Goal: Information Seeking & Learning: Learn about a topic

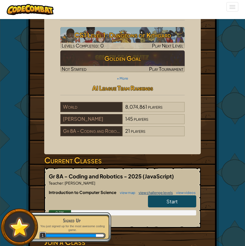
scroll to position [27, 0]
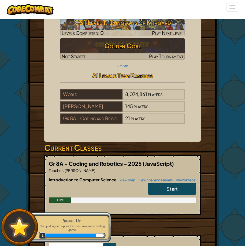
click at [165, 195] on link "Start" at bounding box center [172, 188] width 48 height 12
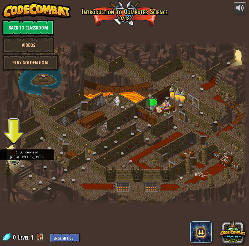
click at [18, 160] on link at bounding box center [14, 159] width 11 height 11
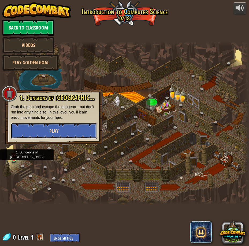
click at [41, 134] on button "Play" at bounding box center [54, 131] width 86 height 16
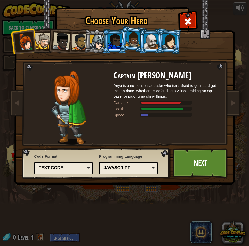
drag, startPoint x: 192, startPoint y: 136, endPoint x: 161, endPoint y: 139, distance: 30.6
click at [161, 139] on div "Captain [PERSON_NAME] Anya is a no-nonsense leader who isn't afraid to go in an…" at bounding box center [167, 108] width 107 height 74
click at [35, 41] on li at bounding box center [23, 41] width 26 height 26
click at [47, 29] on ol at bounding box center [124, 29] width 221 height 0
click at [47, 38] on div at bounding box center [43, 41] width 16 height 16
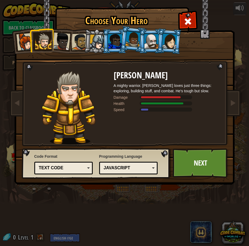
click at [121, 39] on li at bounding box center [132, 39] width 27 height 27
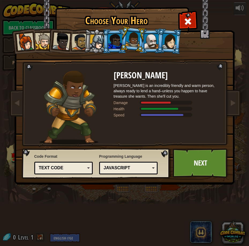
click at [172, 35] on div at bounding box center [169, 40] width 15 height 15
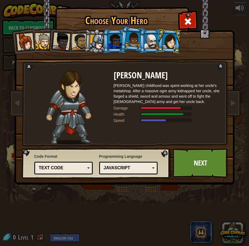
click at [151, 39] on div at bounding box center [151, 41] width 14 height 14
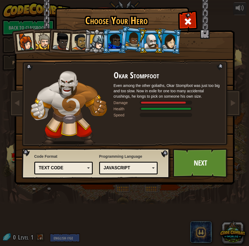
click at [135, 37] on div at bounding box center [132, 39] width 15 height 16
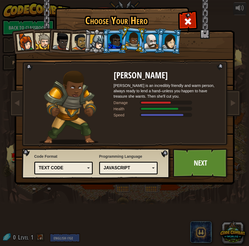
click at [107, 40] on li at bounding box center [114, 41] width 24 height 24
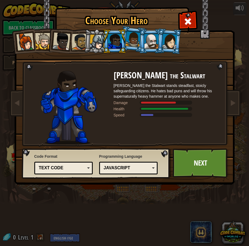
click at [128, 39] on div at bounding box center [132, 39] width 15 height 16
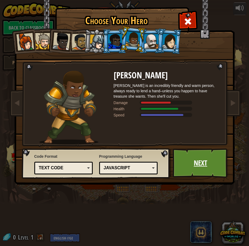
click at [196, 158] on link "Next" at bounding box center [201, 162] width 56 height 29
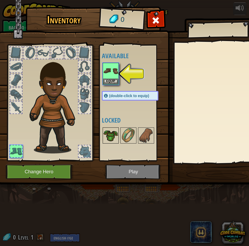
click at [111, 136] on img at bounding box center [110, 135] width 15 height 15
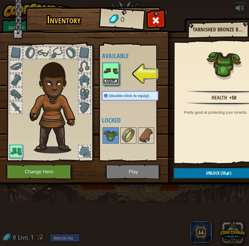
click at [111, 79] on button "Equip" at bounding box center [110, 81] width 15 height 6
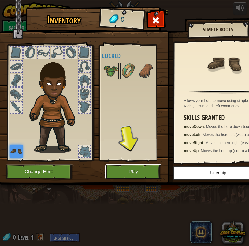
click at [130, 164] on button "Play" at bounding box center [133, 171] width 56 height 15
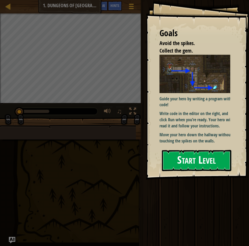
click at [177, 158] on button "Start Level" at bounding box center [196, 160] width 69 height 21
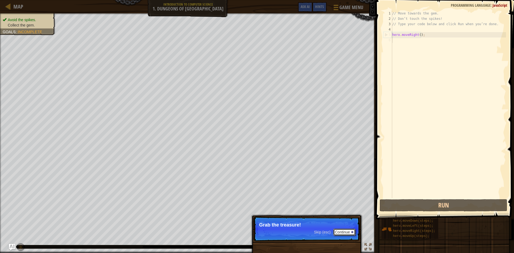
click at [245, 231] on button "Continue" at bounding box center [344, 232] width 22 height 7
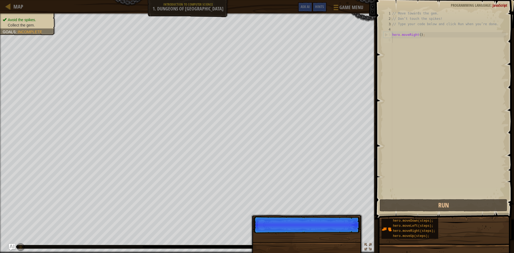
scroll to position [2, 0]
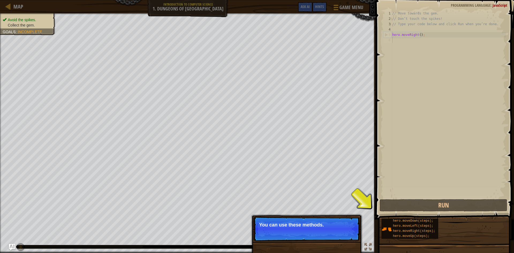
click at [245, 230] on p "Skip (esc) Continue You can use these methods." at bounding box center [307, 229] width 106 height 25
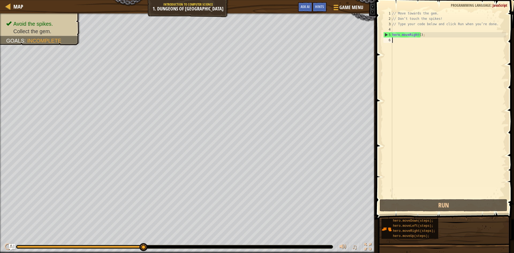
click at [245, 42] on div "// Move towards the gem. // Don’t touch the spikes! // Type your code below and…" at bounding box center [448, 110] width 115 height 198
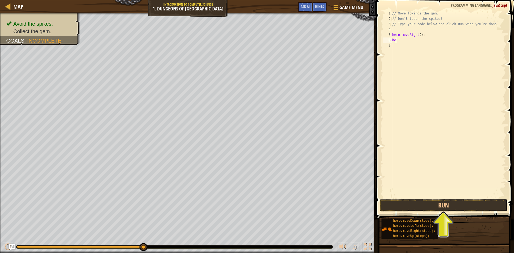
type textarea "her"
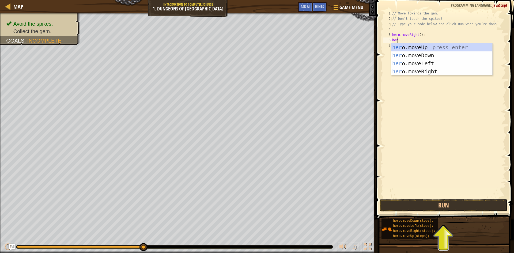
scroll to position [2, 0]
click at [245, 64] on div "her o.moveUp press enter her o.moveDown press enter her o.moveLeft press enter …" at bounding box center [441, 67] width 101 height 48
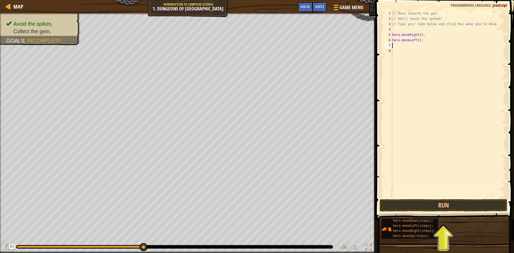
scroll to position [2, 0]
click at [245, 209] on button "Run" at bounding box center [444, 205] width 128 height 12
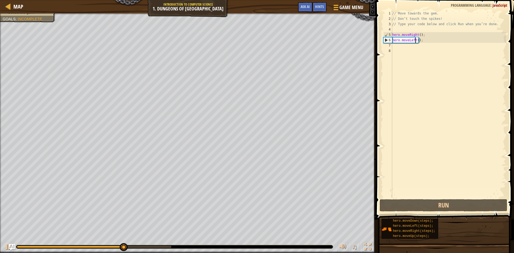
click at [245, 41] on div "// Move towards the gem. // Don’t touch the spikes! // Type your code below and…" at bounding box center [448, 110] width 115 height 198
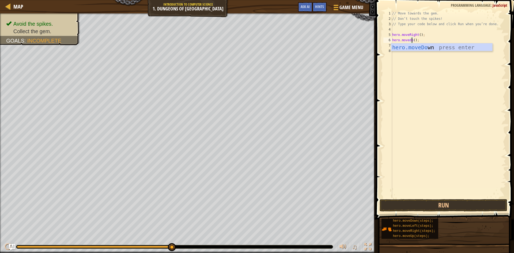
scroll to position [2, 2]
click at [245, 47] on div "hero.moveDo wn press enter" at bounding box center [441, 55] width 101 height 24
type textarea "hero.moveDown();"
click at [245, 205] on button "Run" at bounding box center [444, 205] width 128 height 12
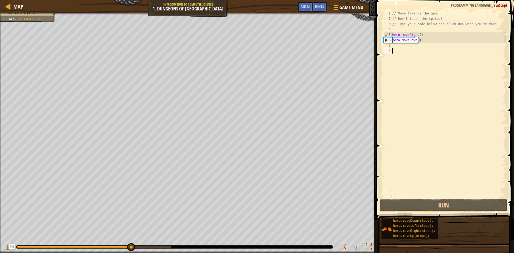
click at [245, 49] on div "// Move towards the gem. // Don’t touch the spikes! // Type your code below and…" at bounding box center [448, 110] width 115 height 198
click at [245, 44] on div "// Move towards the gem. // Don’t touch the spikes! // Type your code below and…" at bounding box center [448, 110] width 115 height 198
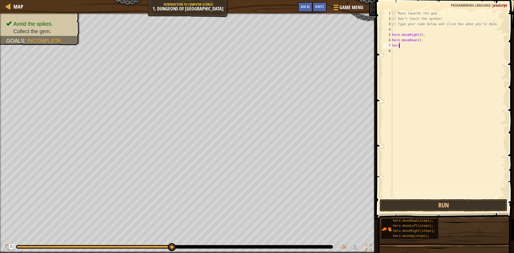
scroll to position [2, 0]
type textarea "herom"
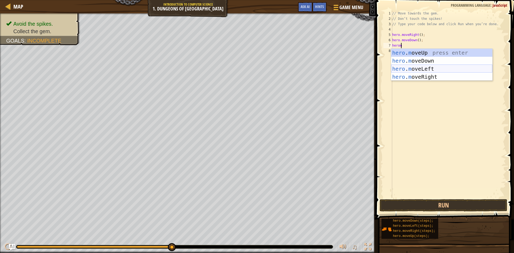
click at [245, 66] on div "hero . m oveUp press enter hero . m oveDown press enter hero . m oveLeft press …" at bounding box center [441, 73] width 101 height 48
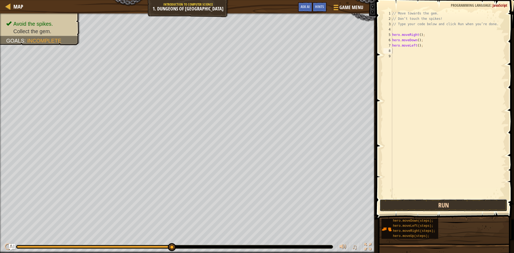
click at [245, 209] on button "Run" at bounding box center [444, 205] width 128 height 12
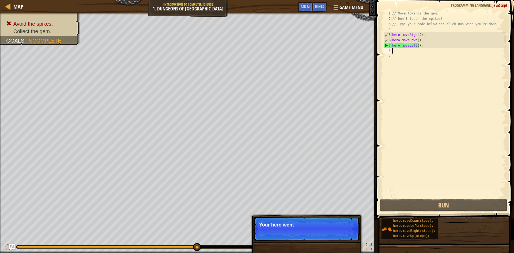
click at [245, 45] on div "// Move towards the gem. // Don’t touch the spikes! // Type your code below and…" at bounding box center [448, 110] width 115 height 198
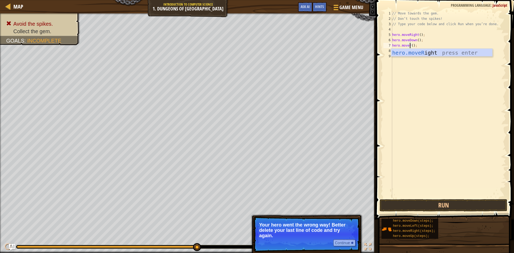
scroll to position [2, 2]
click at [245, 51] on div "hero.moveR ight press enter" at bounding box center [441, 61] width 101 height 24
type textarea "hero.moveRight();"
drag, startPoint x: 406, startPoint y: 201, endPoint x: 403, endPoint y: 204, distance: 3.8
click at [245, 201] on button "Run" at bounding box center [444, 205] width 128 height 12
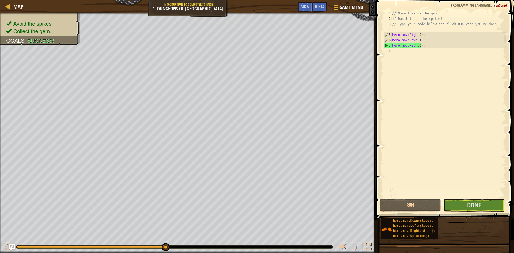
click at [245, 55] on div "// Move towards the gem. // Don’t touch the spikes! // Type your code below and…" at bounding box center [448, 110] width 115 height 198
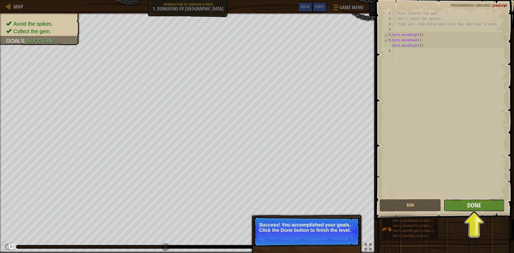
click at [245, 207] on button "Done" at bounding box center [474, 205] width 61 height 12
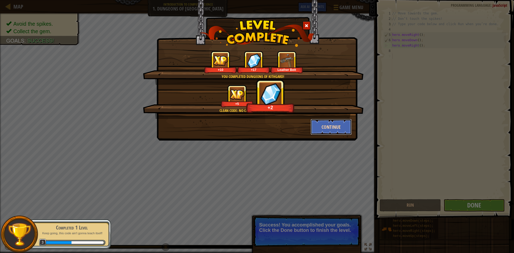
click at [245, 128] on button "Continue" at bounding box center [332, 127] width 42 height 16
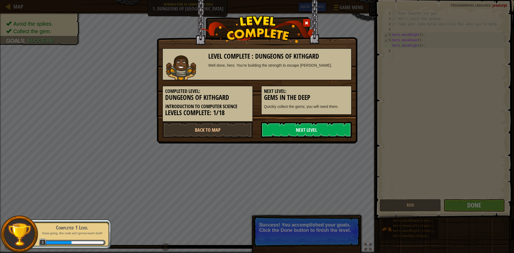
click at [245, 133] on link "Next Level" at bounding box center [306, 130] width 91 height 16
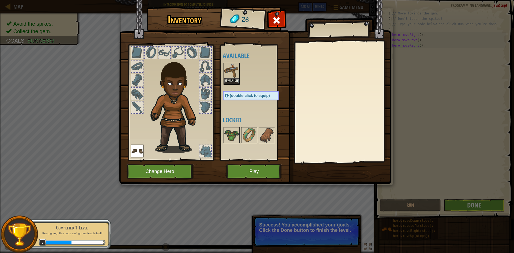
click at [229, 70] on img at bounding box center [231, 70] width 15 height 15
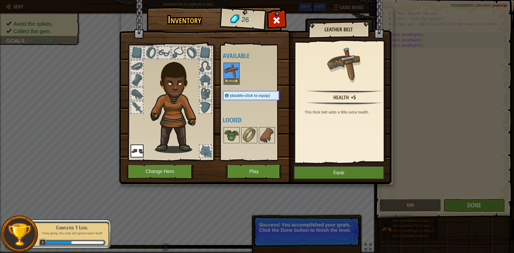
click at [229, 79] on button "Equip" at bounding box center [231, 81] width 15 height 6
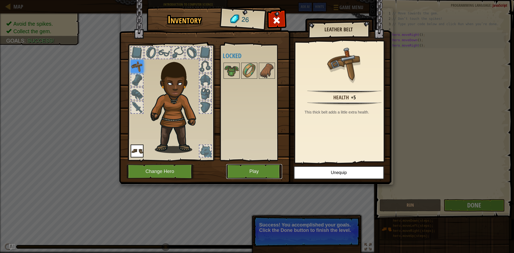
click at [245, 171] on button "Play" at bounding box center [254, 171] width 56 height 15
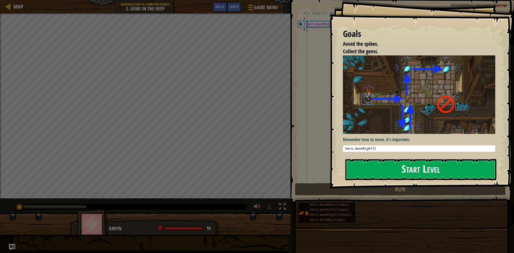
click at [245, 180] on button "Start Level" at bounding box center [421, 169] width 151 height 21
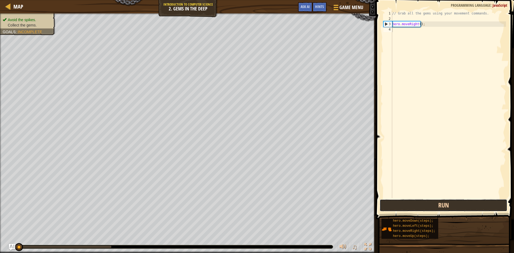
click at [245, 203] on button "Run" at bounding box center [444, 205] width 128 height 12
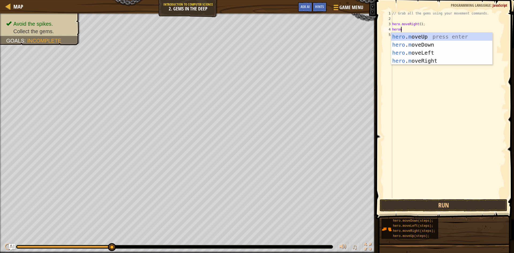
scroll to position [2, 1]
type textarea "heromo"
click at [245, 36] on div "hero . mo veUp press enter hero . mo veDown press enter hero . mo veLeft press …" at bounding box center [441, 57] width 101 height 48
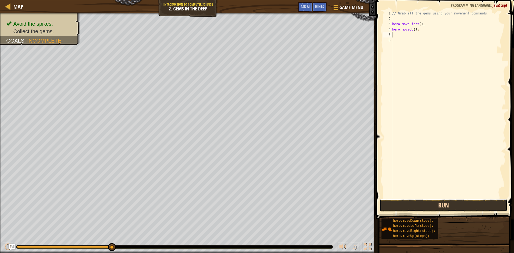
click at [245, 204] on button "Run" at bounding box center [444, 205] width 128 height 12
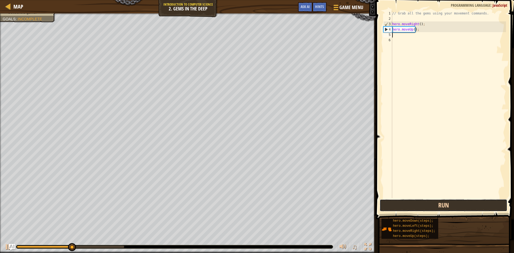
click at [245, 205] on button "Run" at bounding box center [444, 205] width 128 height 12
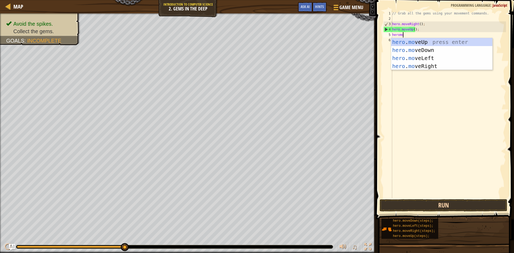
scroll to position [2, 1]
type textarea "heromove"
click at [245, 68] on div "hero . move Up press enter hero . move Down press enter hero . move Left press …" at bounding box center [441, 62] width 101 height 48
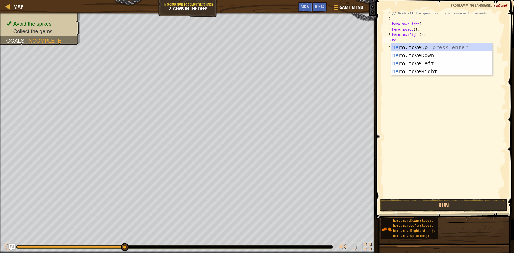
scroll to position [2, 0]
type textarea "herom"
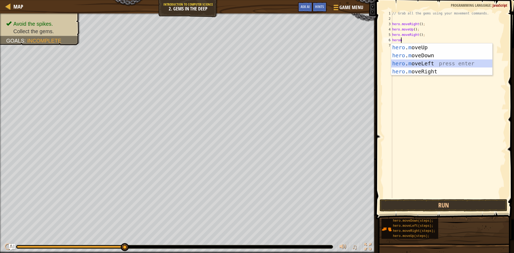
click at [245, 66] on div "hero . m oveUp press enter hero . m oveDown press enter hero . m oveLeft press …" at bounding box center [441, 67] width 101 height 48
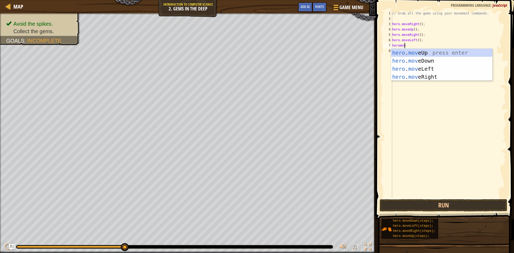
scroll to position [2, 1]
type textarea "heromove"
click at [245, 61] on div "hero . move Up press enter hero . move Down press enter hero . move Left press …" at bounding box center [441, 73] width 101 height 48
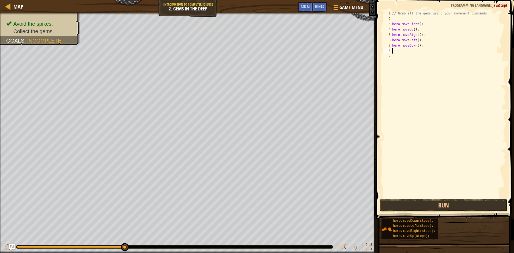
scroll to position [2, 0]
click at [245, 209] on button "Run" at bounding box center [444, 205] width 128 height 12
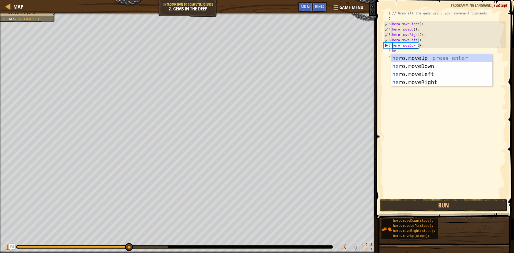
scroll to position [2, 0]
type textarea "hero"
click at [245, 65] on div "hero .moveUp press enter hero .moveDown press enter hero .moveLeft press enter …" at bounding box center [441, 78] width 101 height 48
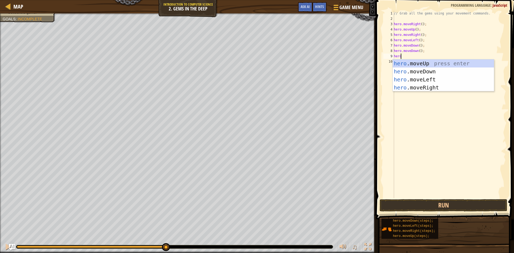
scroll to position [2, 1]
type textarea "heromo"
click at [245, 61] on div "hero . mo veUp press enter hero . mo veDown press enter hero . mo veLeft press …" at bounding box center [443, 83] width 101 height 48
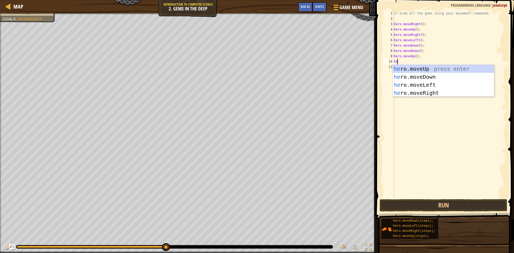
scroll to position [2, 0]
type textarea "hero"
click at [245, 69] on div "hero .moveUp press enter hero .moveDown press enter hero .moveLeft press enter …" at bounding box center [443, 89] width 101 height 48
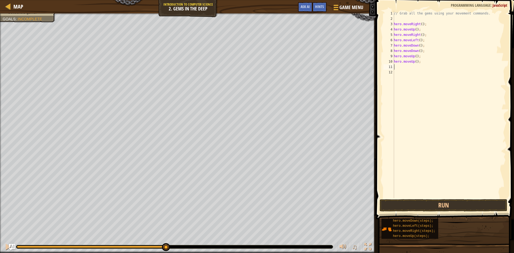
scroll to position [2, 0]
click at [245, 68] on div "// Grab all the gems using your movement commands. hero . moveRight ( ) ; hero …" at bounding box center [449, 110] width 113 height 198
type textarea "heromoveri"
click at [245, 77] on div "hero . moveRi ght press enter" at bounding box center [443, 82] width 101 height 24
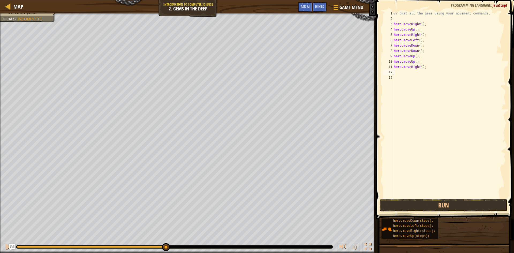
scroll to position [2, 0]
click at [245, 208] on button "Run" at bounding box center [444, 205] width 128 height 12
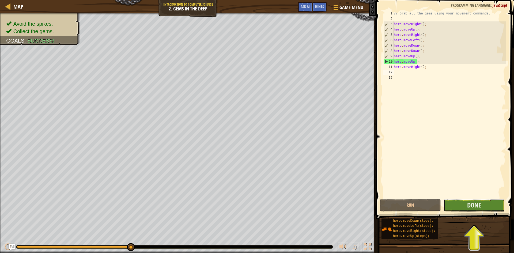
click at [245, 203] on button "Done" at bounding box center [474, 205] width 61 height 12
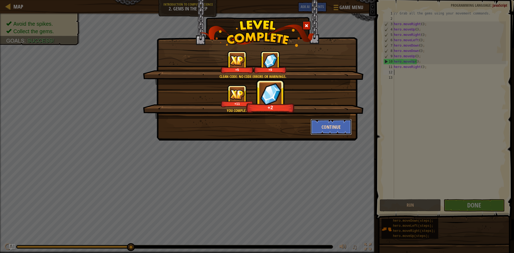
click at [245, 125] on button "Continue" at bounding box center [332, 127] width 42 height 16
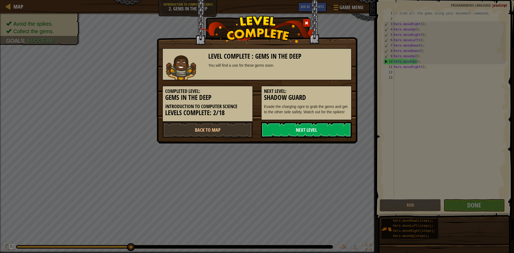
click at [245, 131] on link "Next Level" at bounding box center [306, 130] width 91 height 16
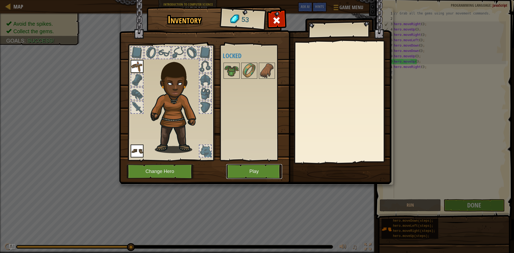
click at [245, 174] on button "Play" at bounding box center [254, 171] width 56 height 15
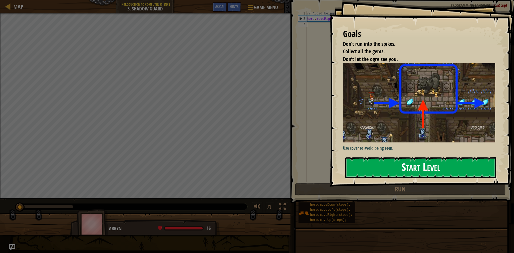
click at [245, 158] on button "Start Level" at bounding box center [421, 167] width 151 height 21
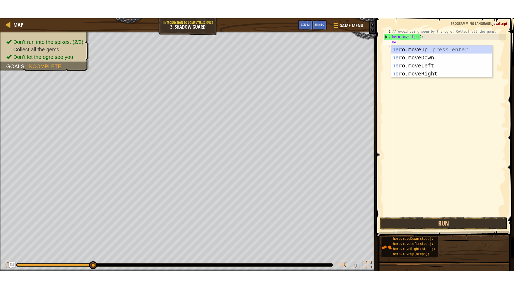
scroll to position [2, 0]
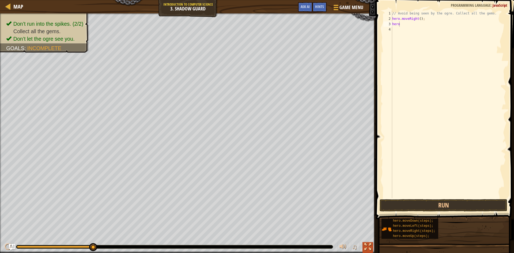
click at [245, 245] on div at bounding box center [368, 246] width 7 height 7
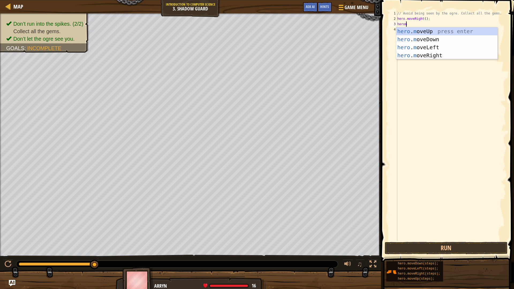
type textarea "heromo"
click at [245, 32] on div "hero . mo veUp press enter hero . mo veDown press enter hero . mo veLeft press …" at bounding box center [446, 51] width 101 height 48
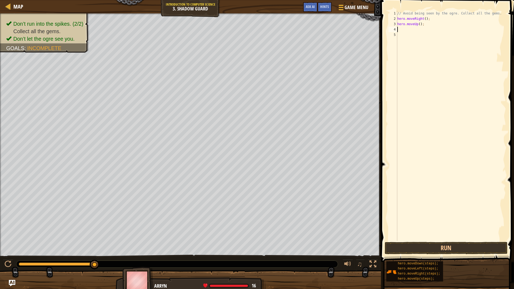
scroll to position [2, 0]
click at [245, 36] on div "// Avoid being seen by the ogre. Collect all the gems. hero . moveRight ( ) ; h…" at bounding box center [451, 131] width 110 height 241
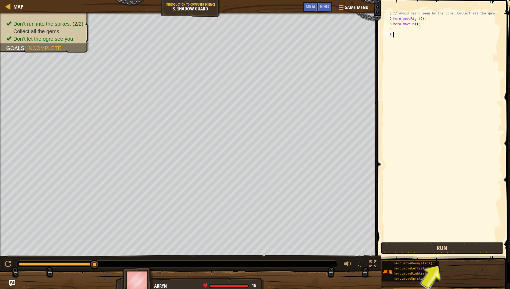
click at [245, 245] on button "Run" at bounding box center [442, 248] width 123 height 12
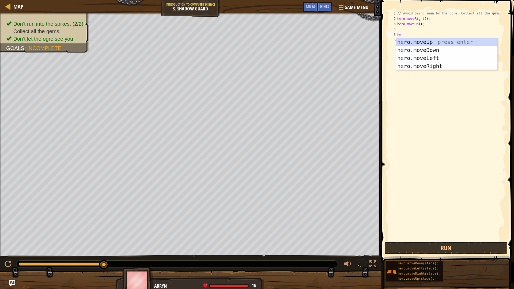
type textarea "h"
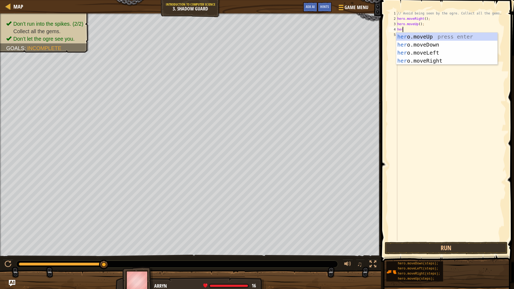
scroll to position [2, 0]
type textarea "herom"
click at [245, 62] on div "hero . m oveUp press enter hero . m oveDown press enter hero . m oveLeft press …" at bounding box center [446, 57] width 101 height 48
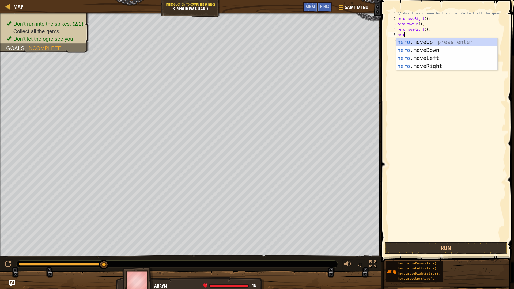
type textarea "heroo"
click at [245, 52] on div "hero .m o veUp press enter hero .m o veDown press enter hero .m o veLeft press …" at bounding box center [446, 62] width 101 height 48
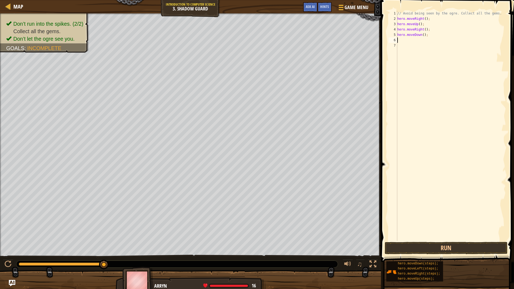
scroll to position [2, 0]
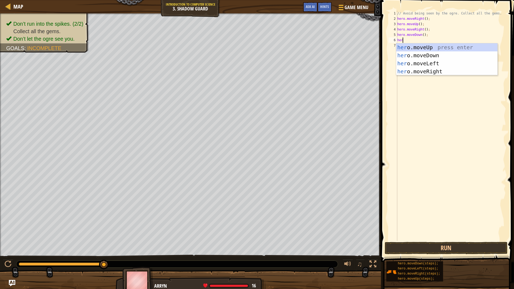
type textarea "hero"
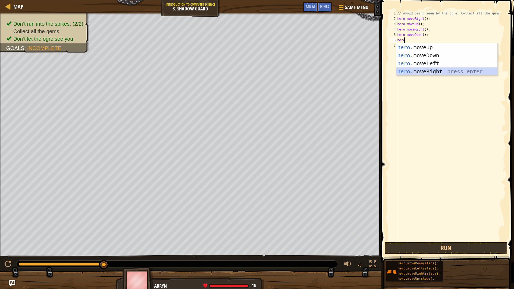
click at [245, 74] on div "hero .moveUp press enter hero .moveDown press enter hero .moveLeft press enter …" at bounding box center [446, 67] width 101 height 48
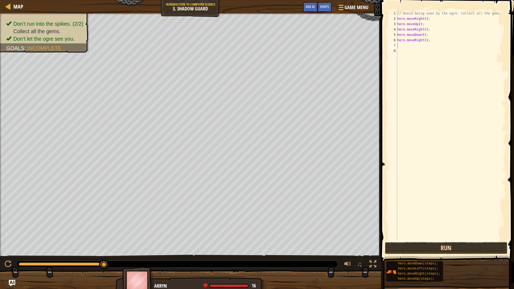
click at [245, 245] on button "Run" at bounding box center [446, 248] width 123 height 12
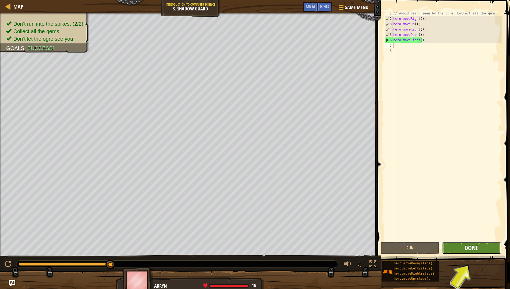
click at [245, 245] on span "Done" at bounding box center [472, 248] width 14 height 9
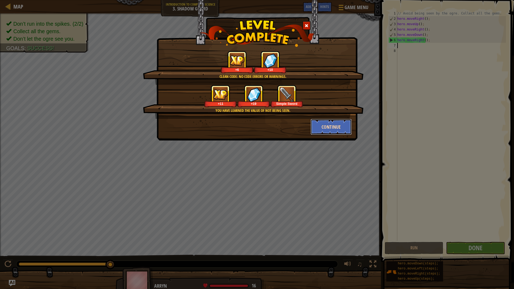
click at [245, 130] on button "Continue" at bounding box center [332, 127] width 42 height 16
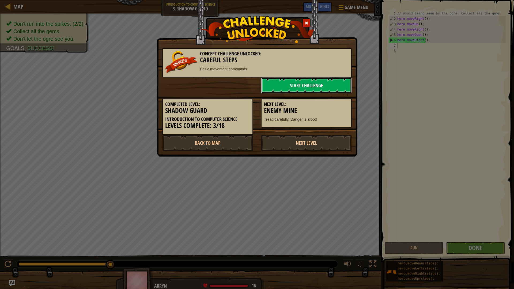
click at [245, 86] on link "Start Challenge" at bounding box center [306, 85] width 91 height 16
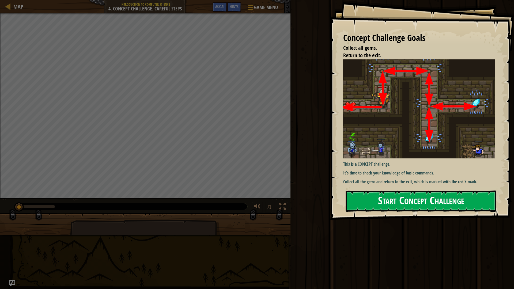
click at [245, 209] on button "Start Concept Challenge" at bounding box center [421, 201] width 151 height 21
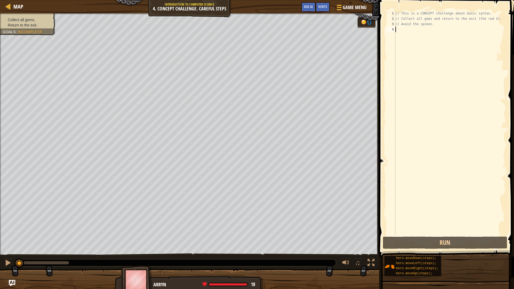
scroll to position [2, 0]
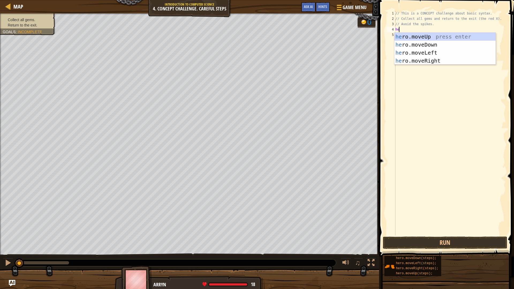
type textarea "hero"
click at [245, 38] on div "hero .moveUp press enter hero .moveDown press enter hero .moveLeft press enter …" at bounding box center [445, 57] width 101 height 48
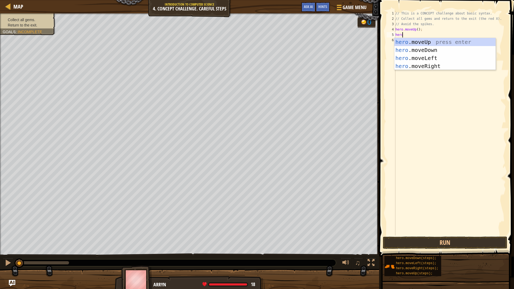
type textarea "herom"
click at [245, 63] on div "hero . m oveUp press enter hero . m oveDown press enter hero . m oveLeft press …" at bounding box center [445, 62] width 101 height 48
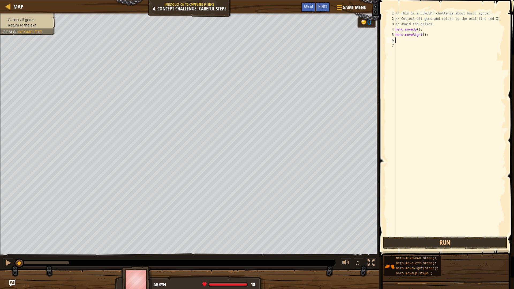
scroll to position [2, 0]
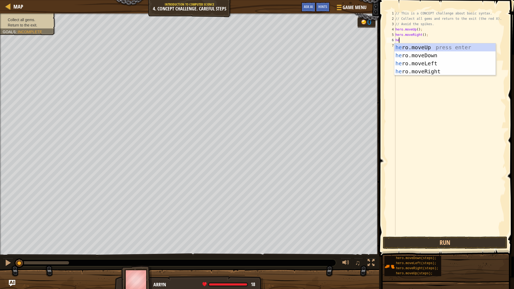
type textarea "her"
click at [245, 57] on div "her o.moveUp press enter her o.moveDown press enter her o.moveLeft press enter …" at bounding box center [445, 67] width 101 height 48
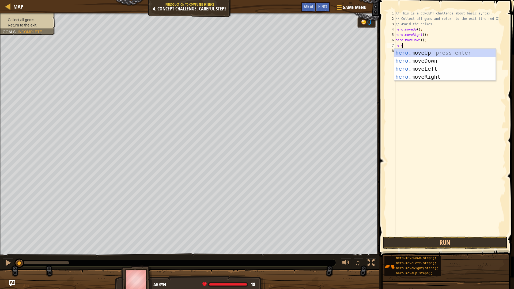
scroll to position [2, 0]
type textarea "heroo"
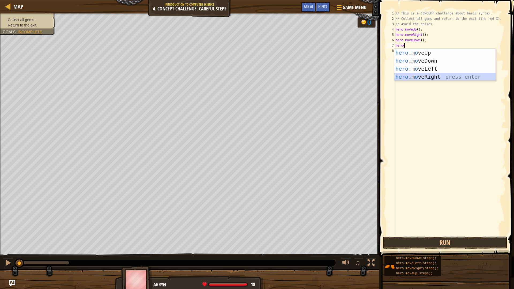
click at [245, 77] on div "hero .m o veUp press enter hero .m o veDown press enter hero .m o veLeft press …" at bounding box center [445, 73] width 101 height 48
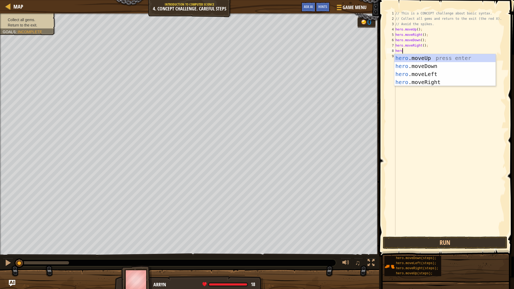
type textarea "herom"
click at [245, 73] on div "hero . m oveUp press enter hero . m oveDown press enter hero . m oveLeft press …" at bounding box center [445, 78] width 101 height 48
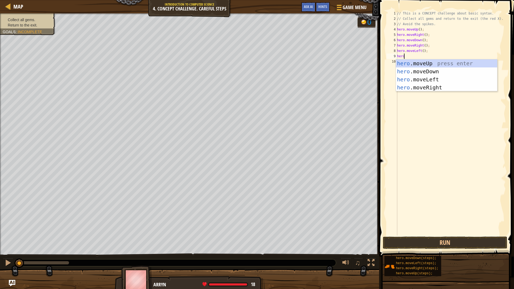
type textarea "herom"
click at [245, 69] on div "hero . m oveUp press enter hero . m oveDown press enter hero . m oveLeft press …" at bounding box center [446, 83] width 101 height 48
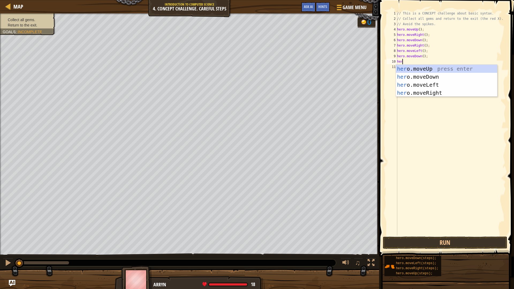
type textarea "herom"
click at [245, 69] on div "hero . m oveUp press enter hero . m oveDown press enter hero . m oveLeft press …" at bounding box center [446, 89] width 101 height 48
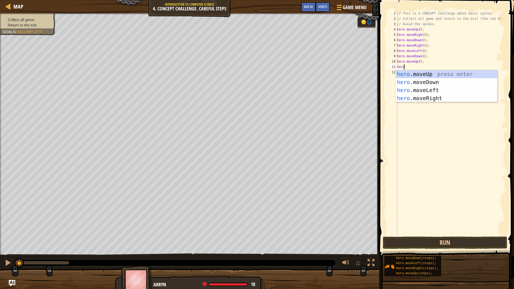
type textarea "herom"
click at [245, 74] on div "hero . m oveUp press enter hero . m oveDown press enter hero . m oveLeft press …" at bounding box center [446, 94] width 101 height 48
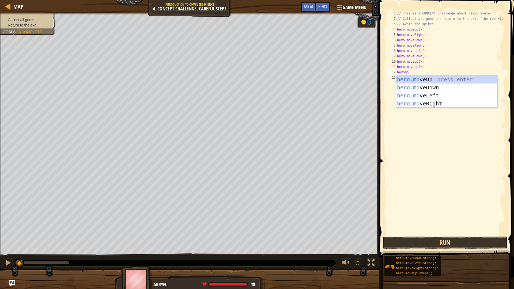
type textarea "heromove"
click at [245, 95] on div "hero . move Up press enter hero . move Down press enter hero . move Left press …" at bounding box center [446, 100] width 101 height 48
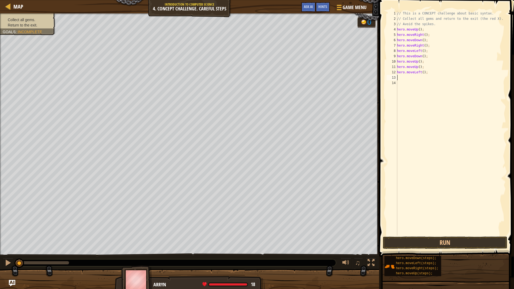
scroll to position [2, 0]
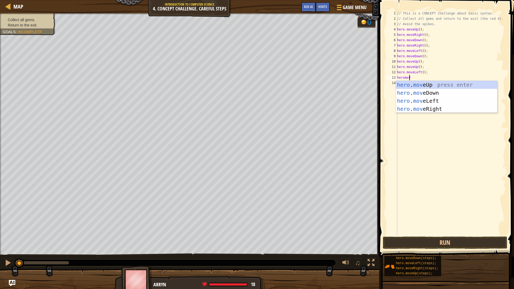
type textarea "heromove"
click at [245, 90] on div "hero . move Up press enter hero . move Down press enter hero . move Left press …" at bounding box center [446, 105] width 101 height 48
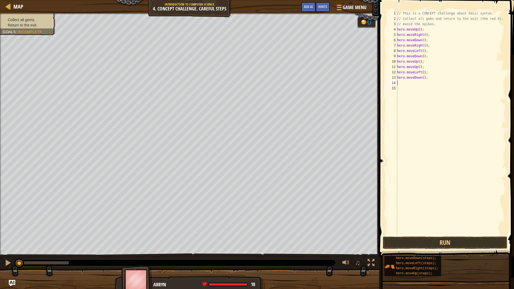
scroll to position [2, 0]
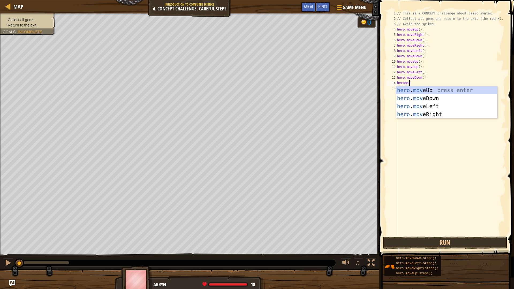
type textarea "heromove"
click at [245, 106] on div "hero . move Up press enter hero . move Down press enter hero . move Left press …" at bounding box center [446, 110] width 101 height 48
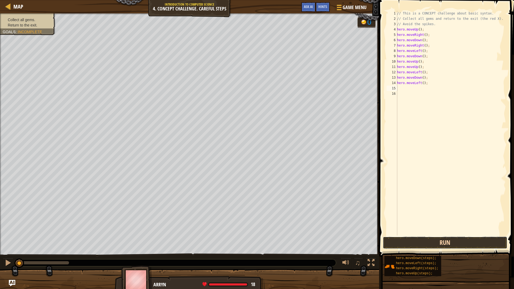
click at [245, 242] on button "Run" at bounding box center [445, 243] width 125 height 12
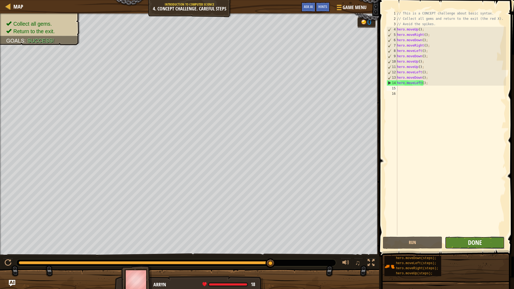
click at [245, 243] on span "Done" at bounding box center [475, 242] width 14 height 9
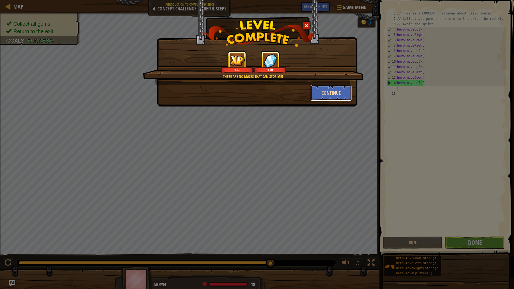
click at [245, 96] on button "Continue" at bounding box center [332, 93] width 42 height 16
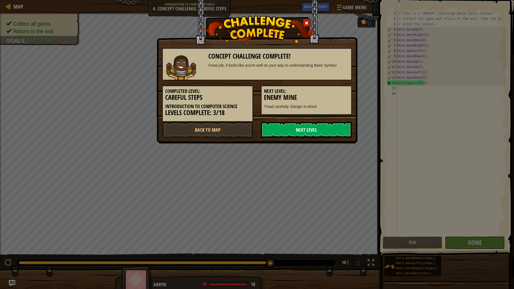
click at [245, 131] on link "Next Level" at bounding box center [306, 130] width 91 height 16
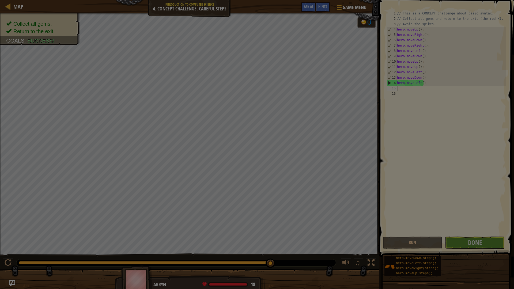
click at [245, 1] on body "Map Introduction to Computer Science 4. Concept Challenge. Careful Steps Game M…" at bounding box center [257, 0] width 514 height 1
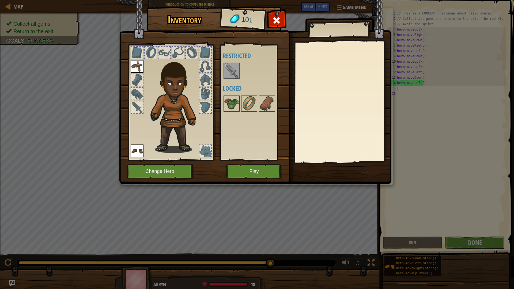
click at [228, 69] on img at bounding box center [231, 70] width 15 height 15
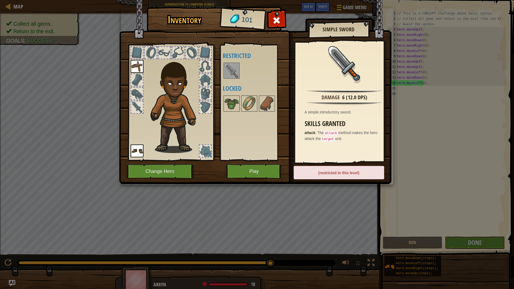
drag, startPoint x: 230, startPoint y: 71, endPoint x: 200, endPoint y: 89, distance: 34.6
click at [200, 89] on div "Inventory 101 Available Equip Equip (double-click to equip) Restricted Locked S…" at bounding box center [257, 96] width 272 height 177
click at [245, 170] on button "Play" at bounding box center [254, 171] width 56 height 15
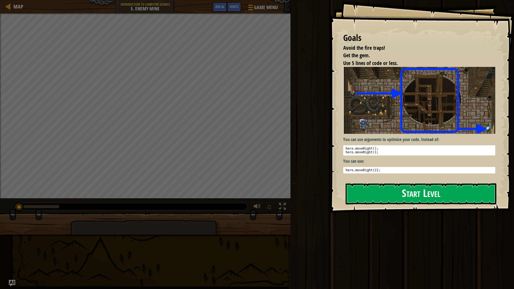
click at [245, 188] on button "Start Level" at bounding box center [421, 193] width 151 height 21
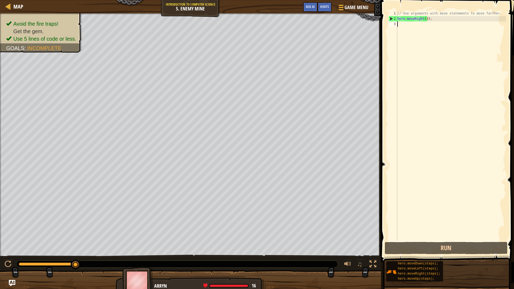
scroll to position [2, 0]
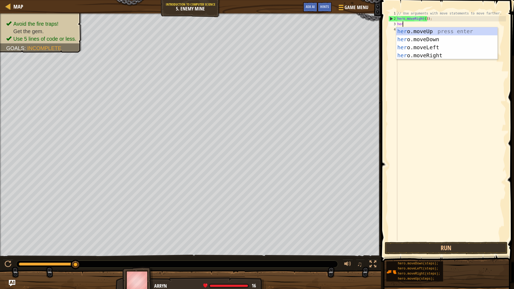
type textarea "hero"
click at [245, 30] on div "hero .moveUp press enter hero .moveDown press enter hero .moveLeft press enter …" at bounding box center [446, 51] width 101 height 48
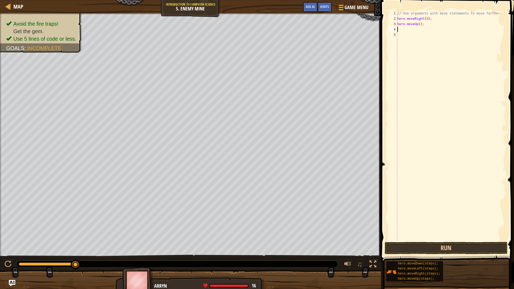
click at [245, 12] on div "// Use arguments with move statements to move farther. hero . moveRight ( 3 ) ;…" at bounding box center [451, 131] width 110 height 241
click at [245, 17] on div "// Use arguments with move statements to move farther. hero . moveRight ( 3 ) ;…" at bounding box center [451, 131] width 110 height 241
click at [245, 14] on div "// Use arguments with move statements to move farther. hero . moveRight ( 3 ) ;…" at bounding box center [451, 131] width 110 height 241
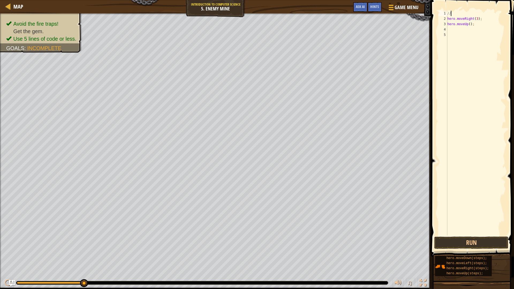
type textarea "/"
drag, startPoint x: 448, startPoint y: 19, endPoint x: 499, endPoint y: 20, distance: 50.7
click at [245, 20] on div "hero . moveRight ( 3 ) ; hero . moveUp ( ) ;" at bounding box center [477, 129] width 60 height 236
type textarea "hero.moveRight(3);"
click at [245, 12] on div "hero . moveRight ( 3 ) ; hero . moveUp ( ) ;" at bounding box center [477, 129] width 60 height 236
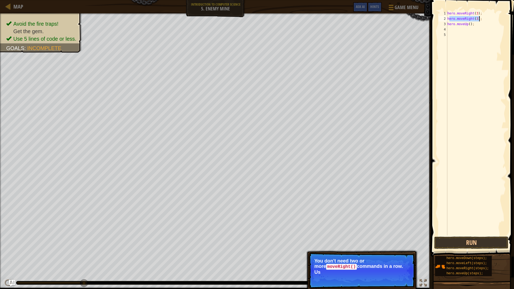
drag, startPoint x: 449, startPoint y: 17, endPoint x: 493, endPoint y: 27, distance: 45.2
click at [245, 16] on div "hero . moveRight ( 3 ) ; hero . moveRight ( 3 ) ; hero . moveUp ( ) ;" at bounding box center [477, 129] width 60 height 236
type textarea "h"
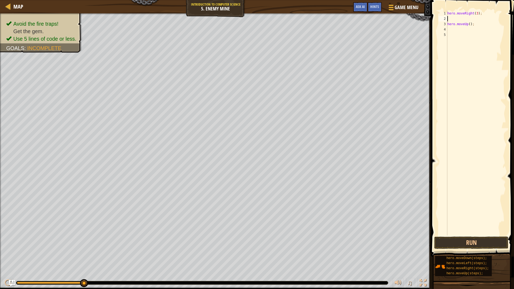
type textarea "hero.moveRight(3);"
click at [245, 24] on div "hero . moveRight ( 3 ) ; hero . moveUp ( ) ;" at bounding box center [477, 129] width 60 height 236
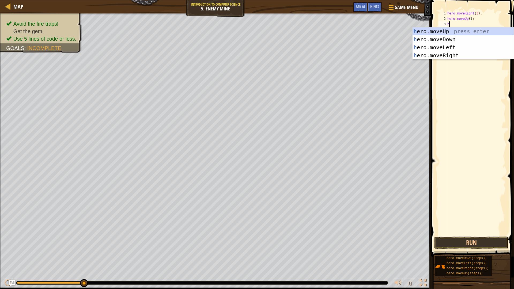
type textarea "hr"
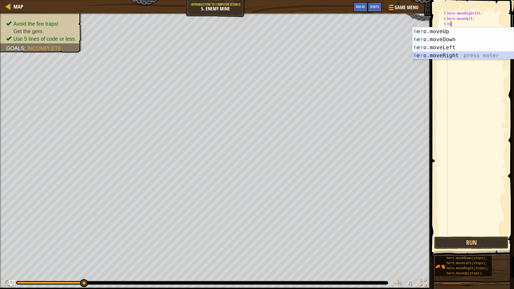
click at [245, 54] on div "h e r o.moveUp press enter h e r o.moveDown press enter h e r o.moveLeft press …" at bounding box center [463, 51] width 101 height 48
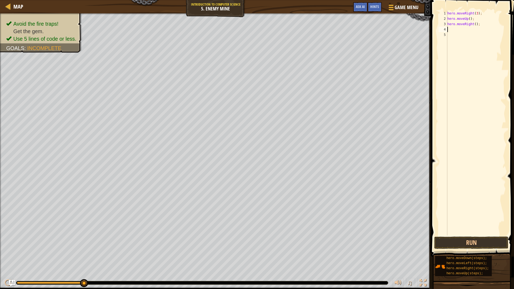
type textarea "h"
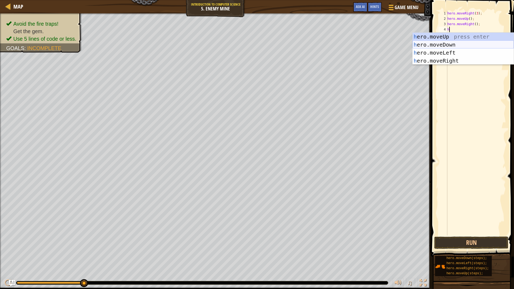
click at [245, 47] on div "h ero.moveUp press enter h ero.moveDown press enter h ero.moveLeft press enter …" at bounding box center [463, 57] width 101 height 48
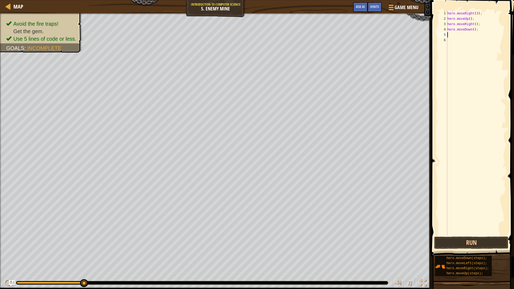
click at [245, 30] on div "hero . moveRight ( 3 ) ; hero . moveUp ( ) ; hero . moveRight ( ) ; hero . move…" at bounding box center [477, 129] width 60 height 236
type textarea "hero.moveDown(3);"
click at [245, 35] on div "hero . moveRight ( 3 ) ; hero . moveUp ( ) ; hero . moveRight ( ) ; hero . move…" at bounding box center [477, 129] width 60 height 236
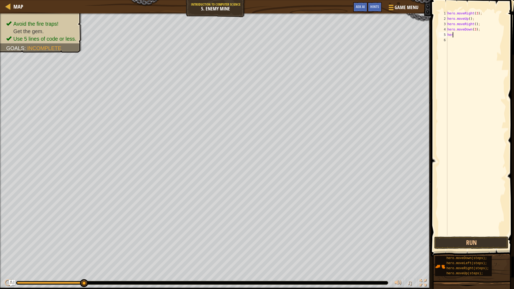
type textarea "hero"
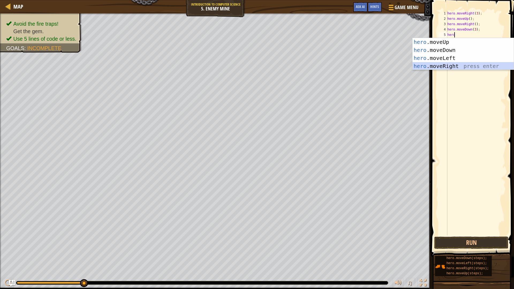
click at [245, 69] on div "hero .moveUp press enter hero .moveDown press enter hero .moveLeft press enter …" at bounding box center [463, 62] width 101 height 48
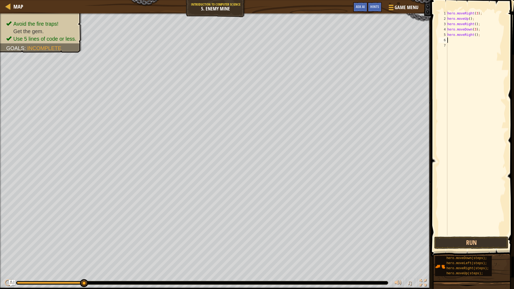
click at [245, 35] on div "hero . moveRight ( 3 ) ; hero . moveUp ( ) ; hero . moveRight ( ) ; hero . move…" at bounding box center [477, 129] width 60 height 236
type textarea "hero.moveRight(2);"
click at [245, 242] on button "Run" at bounding box center [471, 243] width 74 height 12
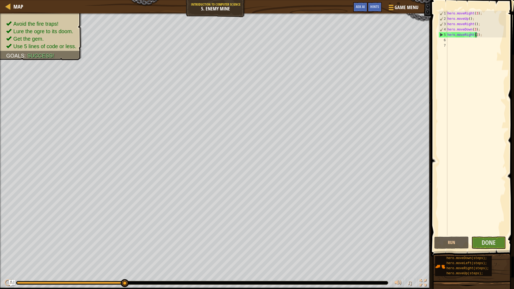
click at [245, 234] on div "hero . moveRight ( 3 ) ; hero . moveUp ( ) ; hero . moveRight ( ) ; hero . move…" at bounding box center [477, 129] width 60 height 236
click at [245, 243] on span "Done" at bounding box center [489, 242] width 14 height 9
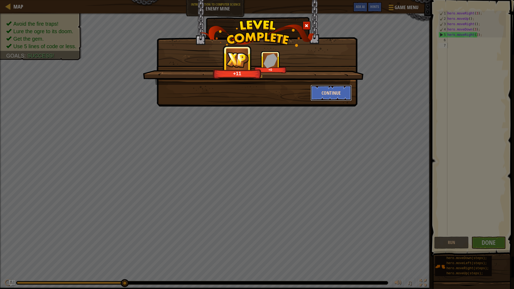
click at [245, 92] on button "Continue" at bounding box center [332, 93] width 42 height 16
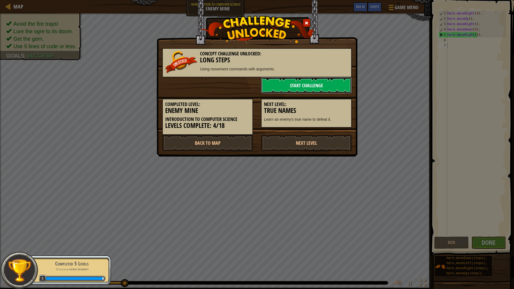
click at [245, 84] on link "Start Challenge" at bounding box center [306, 85] width 91 height 16
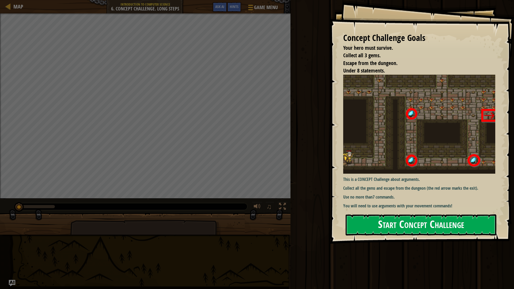
click at [245, 224] on button "Start Concept Challenge" at bounding box center [421, 225] width 151 height 21
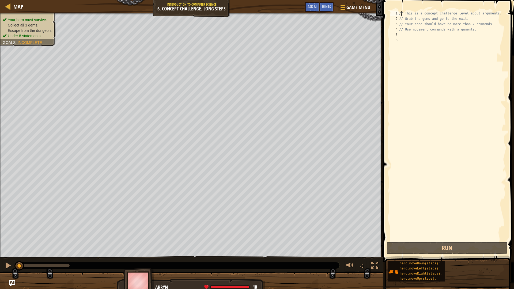
click at [245, 12] on div "// This is a concept challenge level about arguments. // Grab the gems and go t…" at bounding box center [452, 131] width 108 height 241
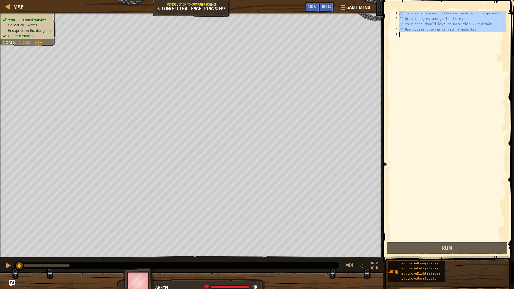
drag, startPoint x: 399, startPoint y: 14, endPoint x: 479, endPoint y: 33, distance: 81.5
click at [245, 33] on div "// This is a concept challenge level about arguments. // Grab the gems and go t…" at bounding box center [452, 131] width 108 height 241
type textarea "// Use movement commands with arguments."
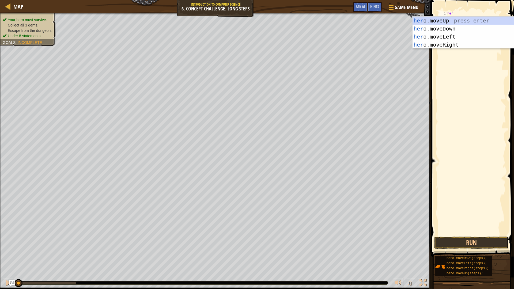
scroll to position [2, 0]
type textarea "hero"
click at [245, 44] on div "hero .moveUp press enter hero .moveDown press enter hero .moveLeft press enter …" at bounding box center [463, 41] width 101 height 48
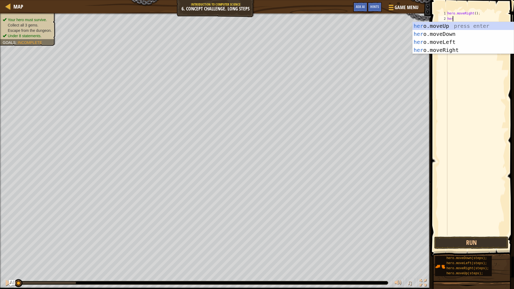
type textarea "hero"
click at [245, 24] on div "hero .moveUp press enter hero .moveDown press enter hero .moveLeft press enter …" at bounding box center [463, 46] width 101 height 48
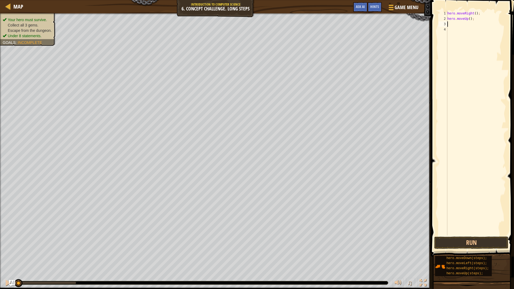
click at [245, 19] on div "hero . moveRight ( ) ; hero . moveUp ( ) ;" at bounding box center [477, 129] width 60 height 236
click at [245, 20] on div "hero . moveRight ( ) ; hero . moveUp ( ) ;" at bounding box center [477, 129] width 60 height 236
click at [245, 19] on div "hero . moveRight ( ) ; hero . moveUp ( ) ;" at bounding box center [477, 129] width 60 height 236
type textarea "hero.moveUp(3);"
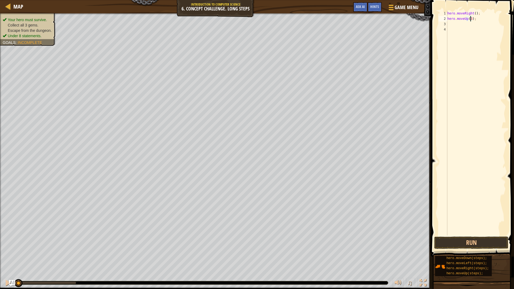
click at [245, 22] on div "hero . moveRight ( ) ; hero . moveUp ( 3 ) ;" at bounding box center [477, 129] width 60 height 236
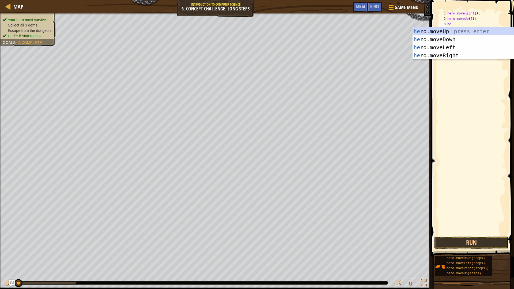
scroll to position [2, 0]
type textarea "hero"
click at [245, 55] on div "hero .moveUp press enter hero .moveDown press enter hero .moveLeft press enter …" at bounding box center [463, 51] width 101 height 48
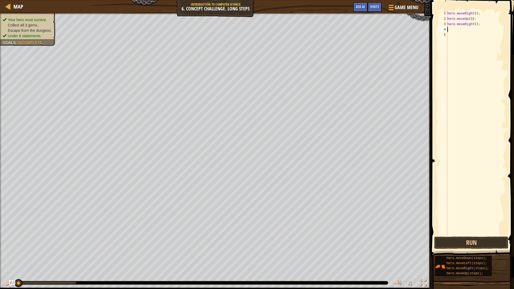
scroll to position [2, 0]
click at [245, 24] on div "hero . moveRight ( ) ; hero . moveUp ( 3 ) ; hero . moveRight ( ) ;" at bounding box center [477, 129] width 60 height 236
type textarea "hero.moveRight(2);"
click at [245, 30] on div "hero . moveRight ( ) ; hero . moveUp ( 3 ) ; hero . moveRight ( 2 ) ;" at bounding box center [477, 129] width 60 height 236
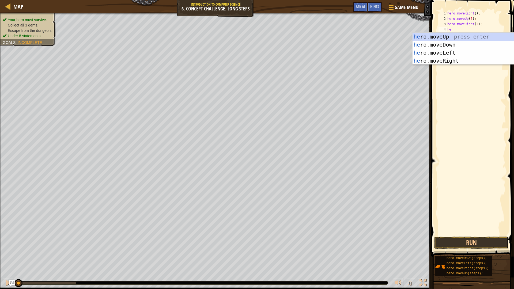
scroll to position [2, 0]
type textarea "hero"
click at [245, 44] on div "hero .moveUp press enter hero .moveDown press enter hero .moveLeft press enter …" at bounding box center [463, 57] width 101 height 48
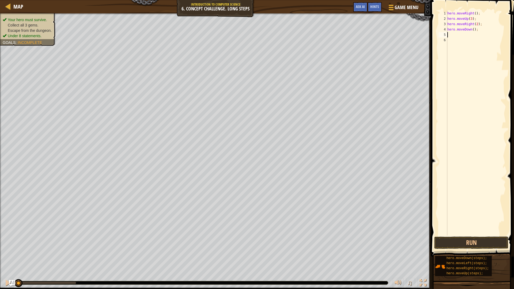
scroll to position [2, 0]
click at [245, 30] on div "hero . moveRight ( ) ; hero . moveUp ( 3 ) ; hero . moveRight ( 2 ) ; hero . mo…" at bounding box center [477, 129] width 60 height 236
type textarea "hero.moveDown(3);"
drag, startPoint x: 451, startPoint y: 34, endPoint x: 449, endPoint y: 37, distance: 3.5
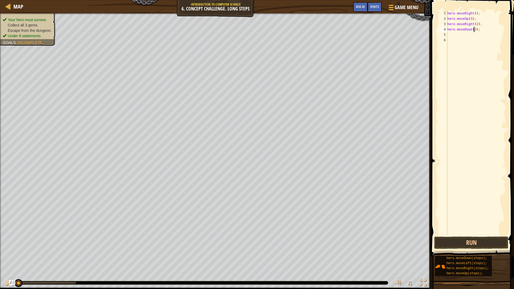
click at [245, 35] on div "hero . moveRight ( ) ; hero . moveUp ( 3 ) ; hero . moveRight ( 2 ) ; hero . mo…" at bounding box center [477, 129] width 60 height 236
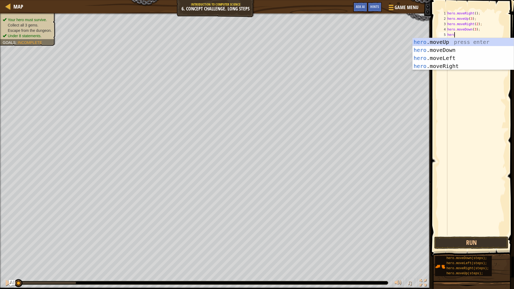
type textarea "herom"
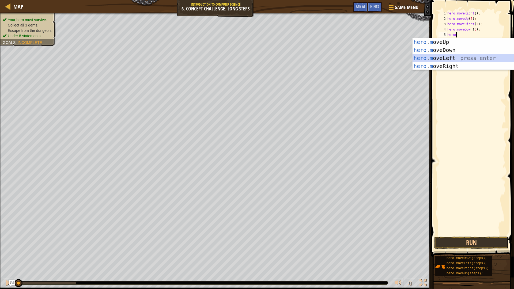
click at [245, 61] on div "hero . m oveUp press enter hero . m oveDown press enter hero . m oveLeft press …" at bounding box center [463, 62] width 101 height 48
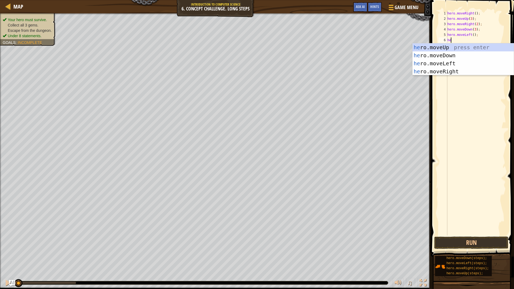
scroll to position [2, 0]
type textarea "hero"
click at [245, 50] on div "hero .moveUp press enter hero .moveDown press enter hero .moveLeft press enter …" at bounding box center [463, 67] width 101 height 48
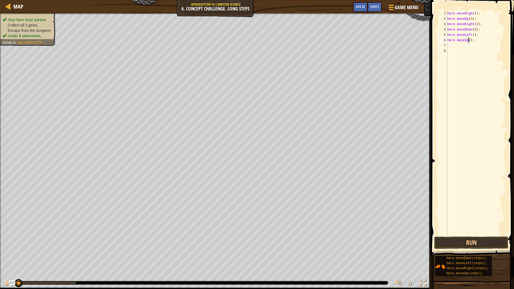
click at [245, 40] on div "hero . moveRight ( ) ; hero . moveUp ( 3 ) ; hero . moveRight ( 2 ) ; hero . mo…" at bounding box center [477, 129] width 60 height 236
type textarea "hero.moveUp(2);"
click at [245, 44] on div "hero . moveRight ( ) ; hero . moveUp ( 3 ) ; hero . moveRight ( 2 ) ; hero . mo…" at bounding box center [477, 129] width 60 height 236
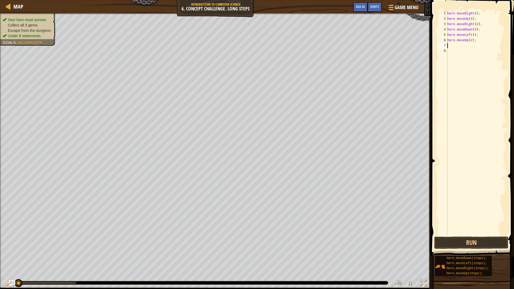
type textarea "h"
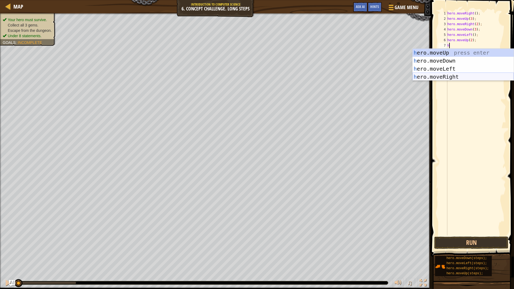
click at [245, 78] on div "h ero.moveUp press enter h ero.moveDown press enter h ero.moveLeft press enter …" at bounding box center [463, 73] width 101 height 48
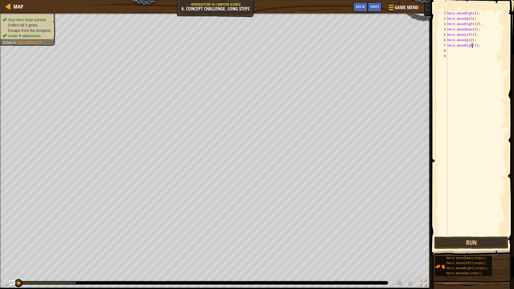
click at [245, 45] on div "hero . moveRight ( ) ; hero . moveUp ( 3 ) ; hero . moveRight ( 2 ) ; hero . mo…" at bounding box center [477, 129] width 60 height 236
click at [245, 44] on div "hero . moveRight ( ) ; hero . moveUp ( 3 ) ; hero . moveRight ( 2 ) ; hero . mo…" at bounding box center [477, 129] width 60 height 236
type textarea "hero.moveRight(3);"
click at [245, 243] on button "Run" at bounding box center [471, 243] width 74 height 12
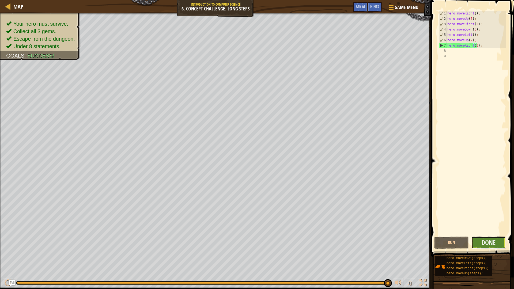
click at [245, 242] on button "Done" at bounding box center [489, 243] width 35 height 12
